Goal: Communication & Community: Answer question/provide support

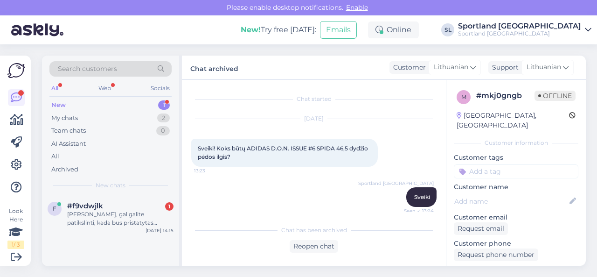
drag, startPoint x: 0, startPoint y: 0, endPoint x: 148, endPoint y: 209, distance: 256.6
click at [130, 208] on div "#f9vdwjlk 1" at bounding box center [120, 205] width 106 height 8
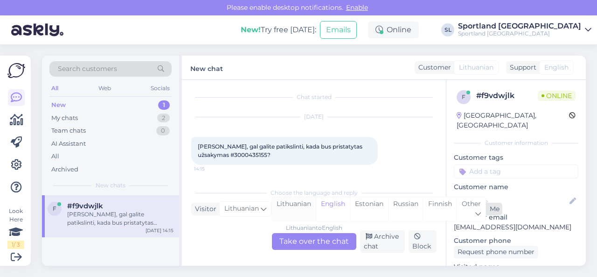
click at [305, 203] on div "Lithuanian" at bounding box center [294, 209] width 44 height 24
click at [293, 240] on div "Lithuanian to Lithuanian Take over the chat" at bounding box center [314, 241] width 84 height 17
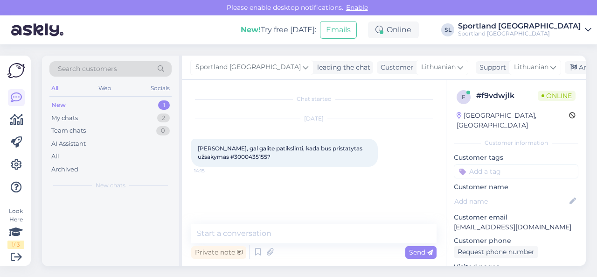
scroll to position [0, 0]
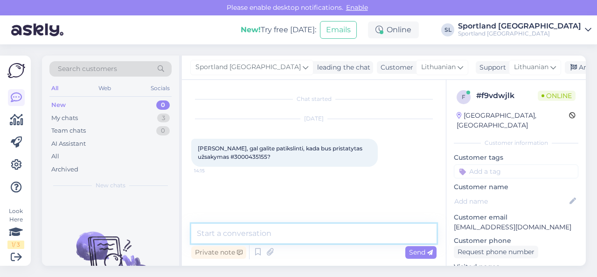
click at [273, 230] on textarea at bounding box center [313, 233] width 245 height 20
type textarea "Sveiki"
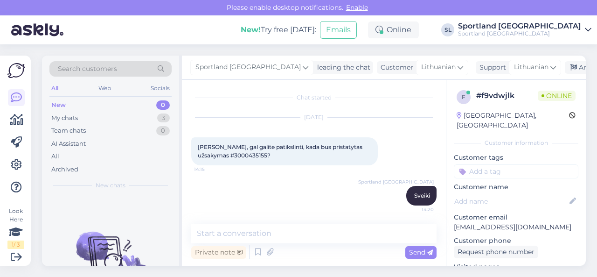
click at [221, 153] on span "[PERSON_NAME], gal galite patikslinti, kada bus pristatytas užsakymas #30004351…" at bounding box center [281, 150] width 166 height 15
copy span "3000435155"
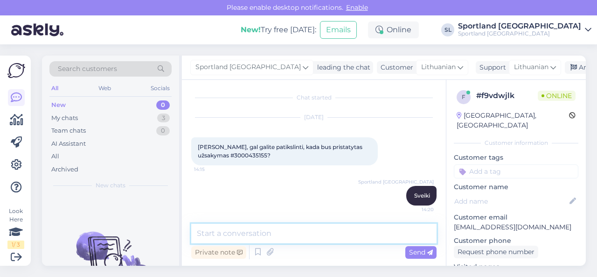
click at [261, 235] on textarea at bounding box center [313, 233] width 245 height 20
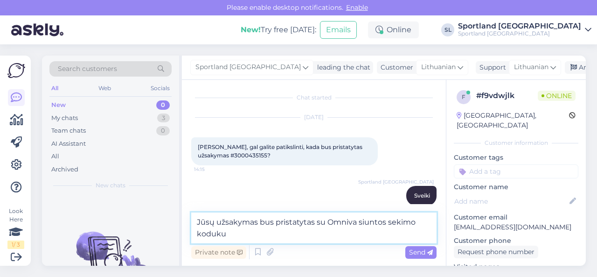
paste textarea "CC831556974EE"
type textarea "Jūsų užsakymas bus pristatytas su Omniva siuntos sekimo koduku CC831556974EE"
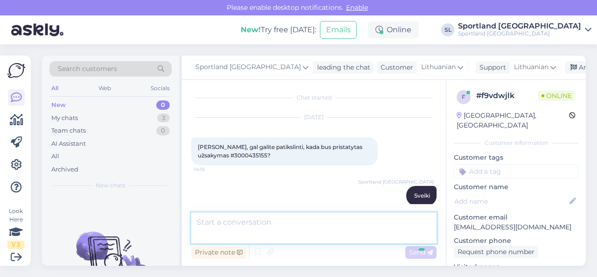
scroll to position [50, 0]
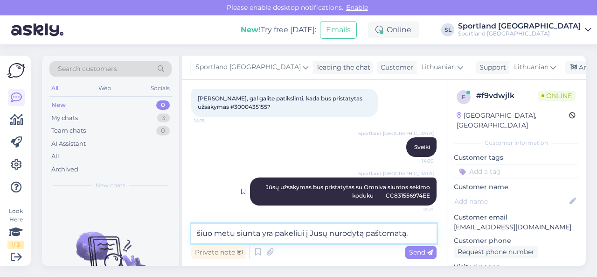
type textarea "šiuo metu siunta yra pakeliui į Jūsų nurodytą paštomatą."
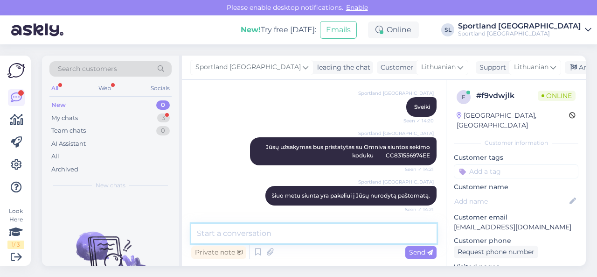
scroll to position [130, 0]
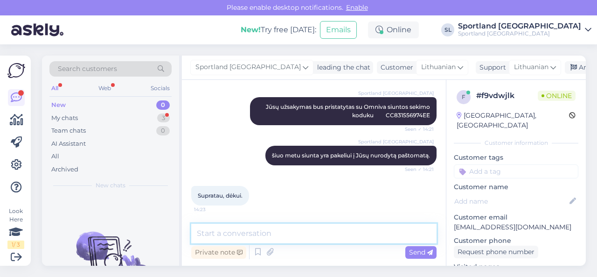
click at [256, 230] on textarea at bounding box center [313, 233] width 245 height 20
type textarea "gražios Jums dienos!"
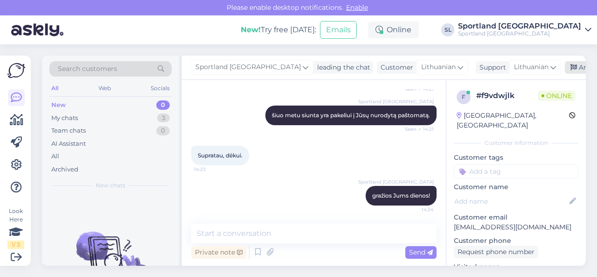
click at [565, 69] on div "Archive chat" at bounding box center [594, 67] width 59 height 13
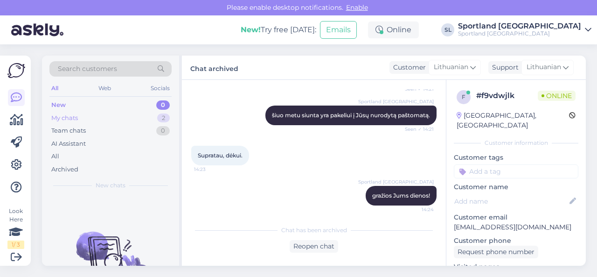
click at [142, 118] on div "My chats 2" at bounding box center [110, 117] width 122 height 13
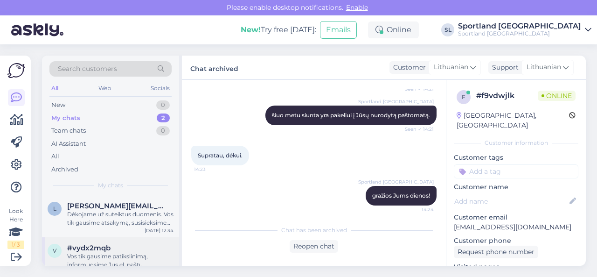
click at [120, 250] on div "#vydx2mqb" at bounding box center [120, 247] width 106 height 8
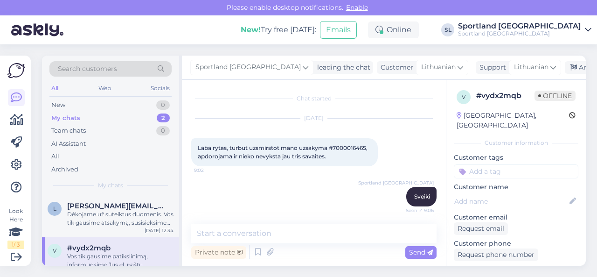
scroll to position [0, 0]
click at [343, 148] on span "Laba rytas, turbut uzsmirstot mano uzsakyma #7000016465, apdorojama ir nieko ne…" at bounding box center [283, 152] width 171 height 15
copy span "7000016465"
